Goal: Transaction & Acquisition: Book appointment/travel/reservation

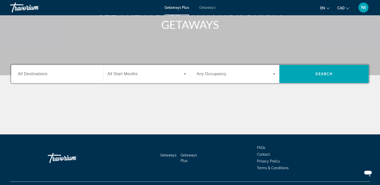
click at [28, 73] on span "All Destinations" at bounding box center [33, 74] width 30 height 4
click at [28, 73] on input "Destination All Destinations" at bounding box center [57, 74] width 79 height 6
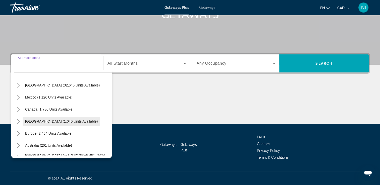
scroll to position [25, 0]
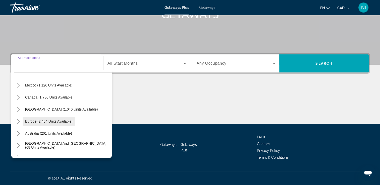
click at [33, 121] on span "Europe (2,464 units available)" at bounding box center [49, 122] width 48 height 4
type input "**********"
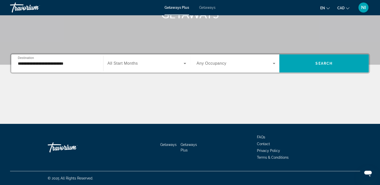
click at [127, 64] on span "All Start Months" at bounding box center [123, 63] width 30 height 4
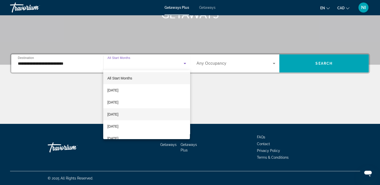
click at [118, 116] on span "November 2025" at bounding box center [112, 115] width 11 height 6
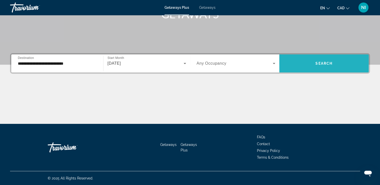
click at [321, 65] on span "Search" at bounding box center [324, 64] width 17 height 4
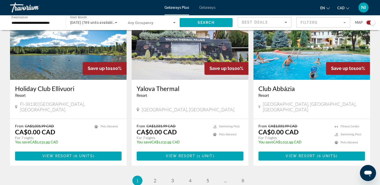
scroll to position [729, 0]
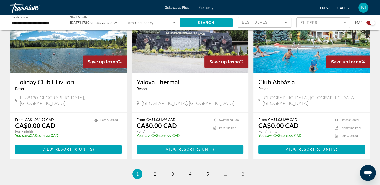
click at [196, 148] on span "Main content" at bounding box center [197, 150] width 2 height 4
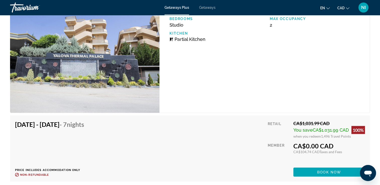
scroll to position [905, 0]
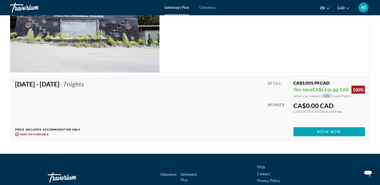
drag, startPoint x: 321, startPoint y: 96, endPoint x: 330, endPoint y: 96, distance: 9.1
click at [330, 96] on span "1,496 Travel Points" at bounding box center [336, 96] width 30 height 4
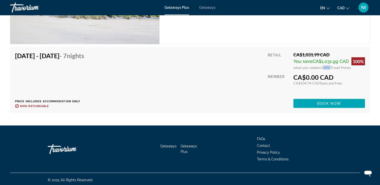
scroll to position [934, 0]
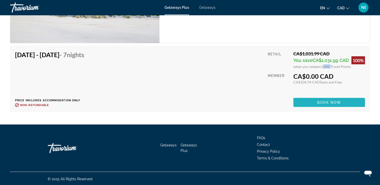
click at [333, 103] on span "Book now" at bounding box center [329, 103] width 24 height 4
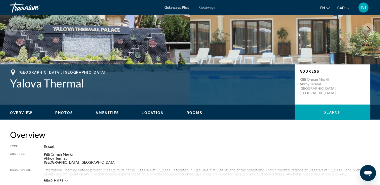
scroll to position [101, 0]
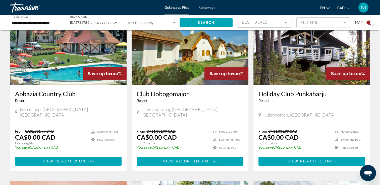
scroll to position [226, 0]
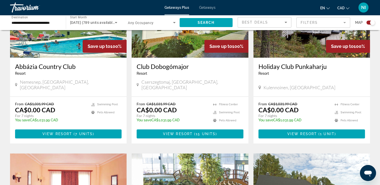
click at [170, 52] on img "Main content" at bounding box center [190, 17] width 117 height 80
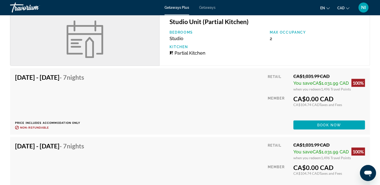
scroll to position [955, 0]
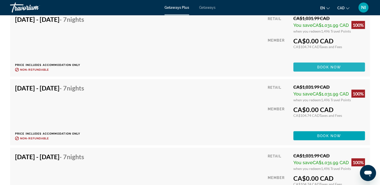
click at [323, 66] on span "Book now" at bounding box center [329, 67] width 24 height 4
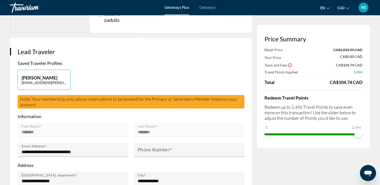
scroll to position [75, 0]
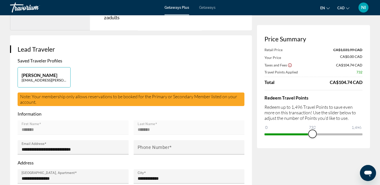
drag, startPoint x: 359, startPoint y: 133, endPoint x: 313, endPoint y: 135, distance: 46.0
click at [313, 135] on span "ngx-slider" at bounding box center [313, 134] width 8 height 8
